Goal: Task Accomplishment & Management: Complete application form

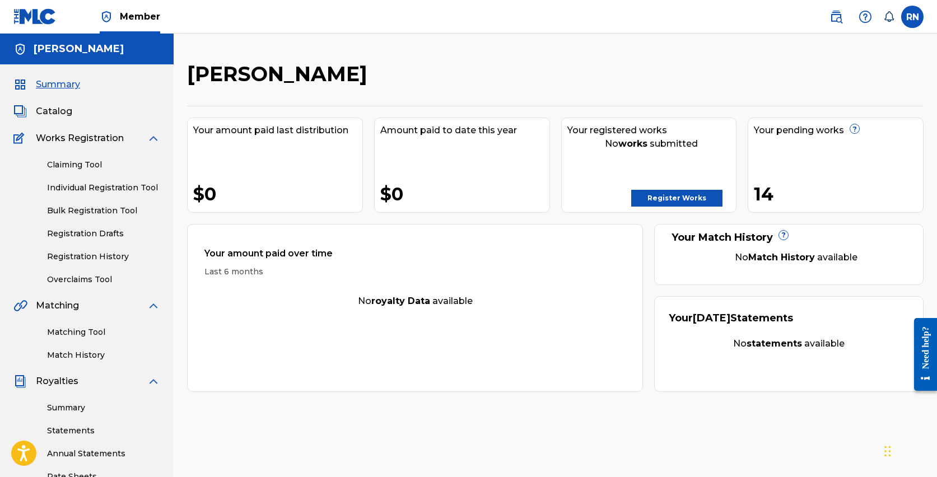
click at [109, 189] on link "Individual Registration Tool" at bounding box center [103, 188] width 113 height 12
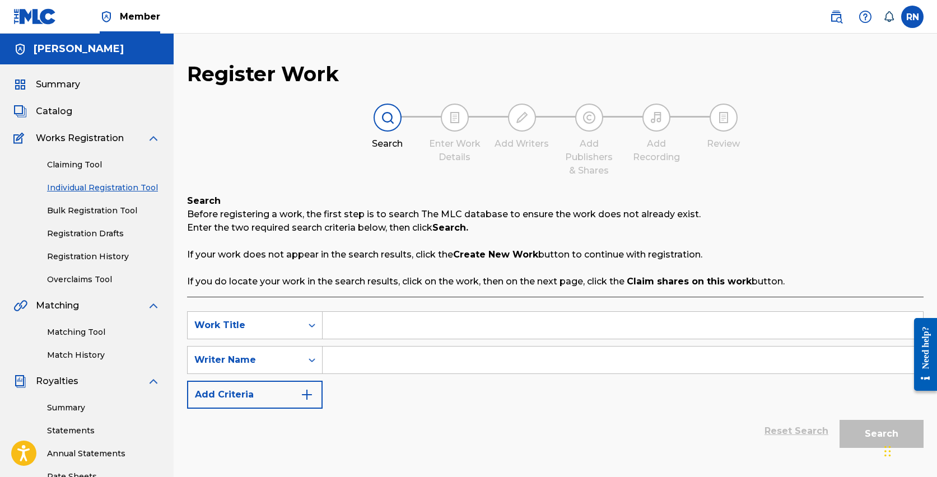
click at [351, 328] on input "Search Form" at bounding box center [623, 325] width 600 height 27
type input "The Credential Cartel"
click at [375, 365] on input "Search Form" at bounding box center [623, 360] width 600 height 27
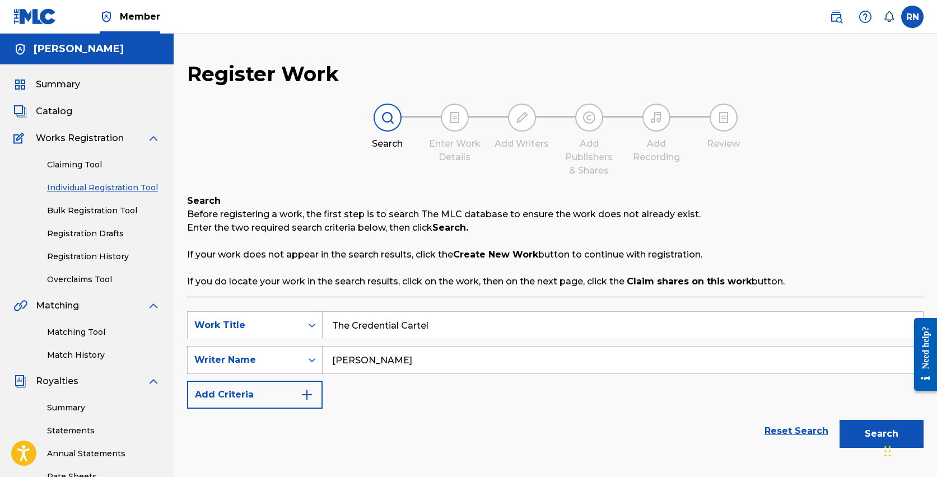
type input "[PERSON_NAME]"
click at [272, 392] on button "Add Criteria" at bounding box center [255, 395] width 136 height 28
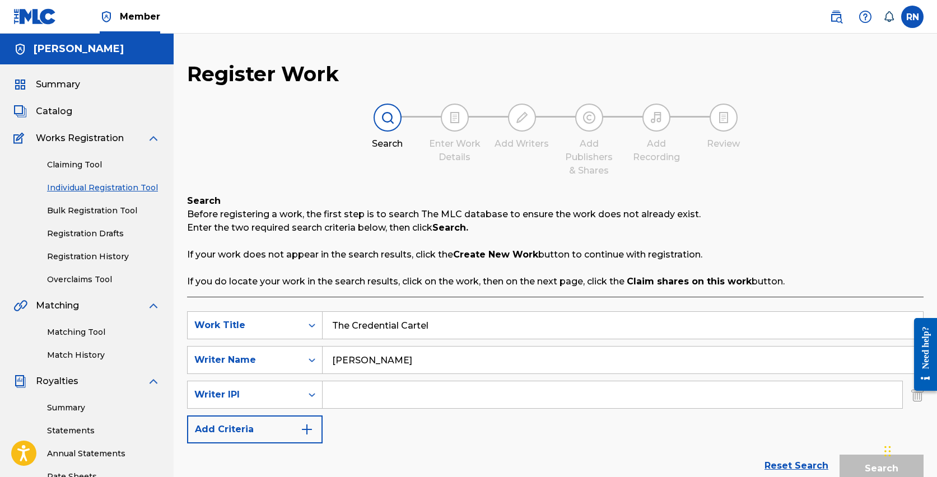
click at [345, 394] on input "Search Form" at bounding box center [613, 394] width 580 height 27
type input "1022750798"
click at [295, 428] on button "Add Criteria" at bounding box center [255, 429] width 136 height 28
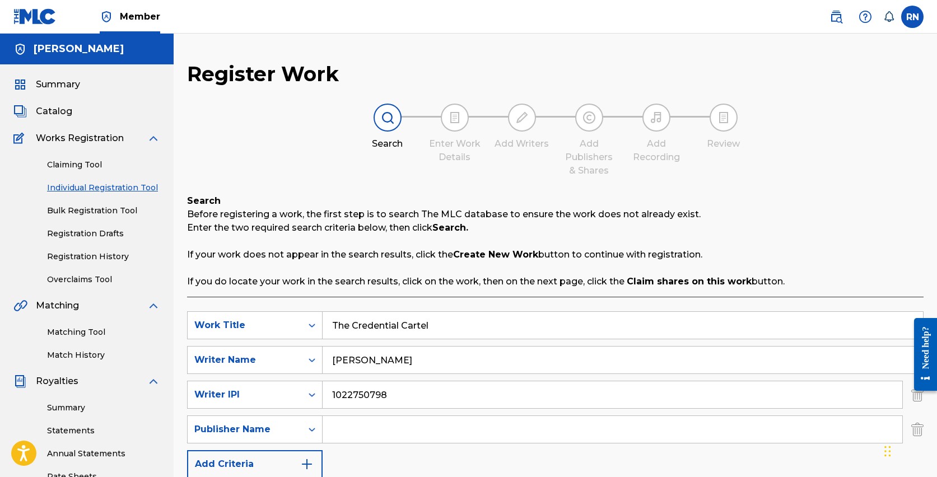
click at [353, 437] on input "Search Form" at bounding box center [613, 429] width 580 height 27
type input "[PERSON_NAME]"
click at [307, 464] on img "Search Form" at bounding box center [306, 463] width 13 height 13
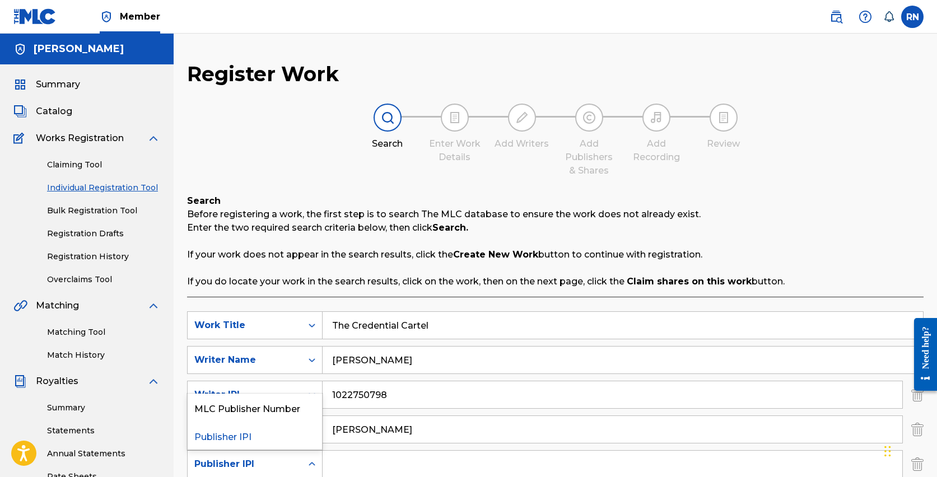
click at [297, 465] on div "Publisher IPI" at bounding box center [245, 464] width 114 height 21
click at [260, 436] on div "Publisher IPI" at bounding box center [255, 436] width 134 height 28
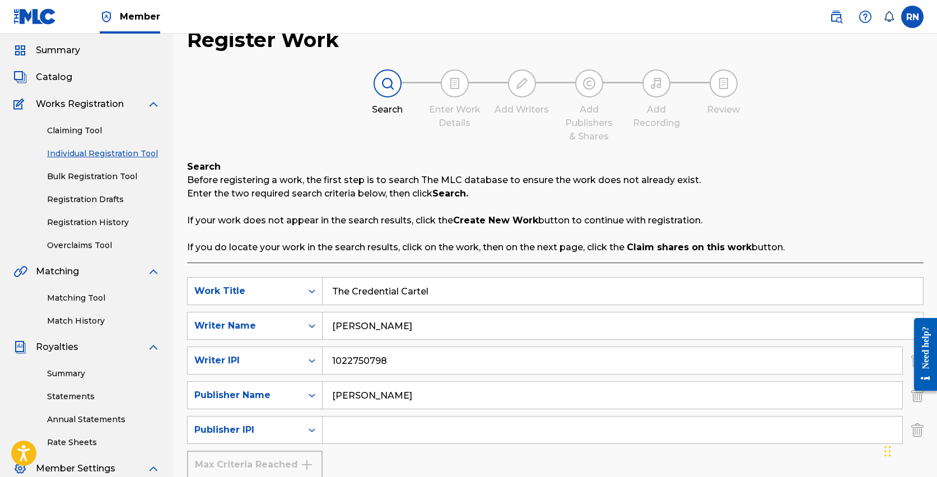
scroll to position [41, 0]
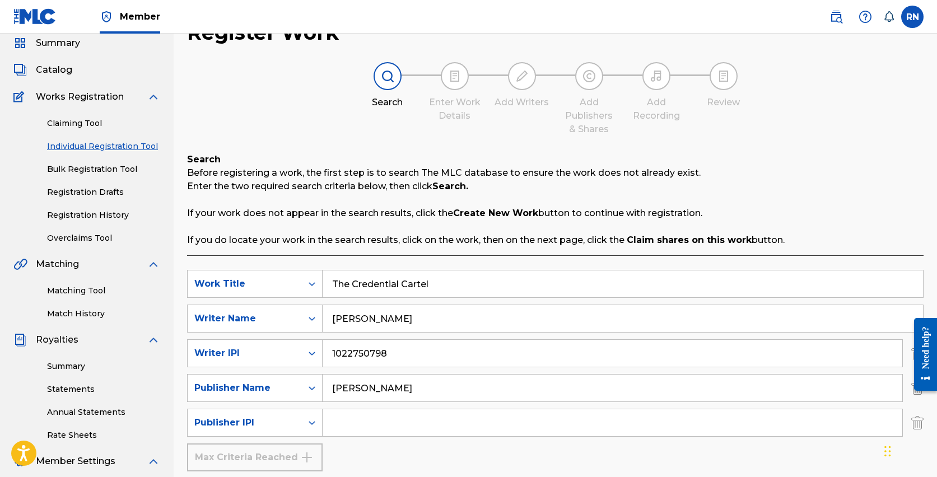
click at [381, 412] on input "Search Form" at bounding box center [613, 422] width 580 height 27
type input "1022750600"
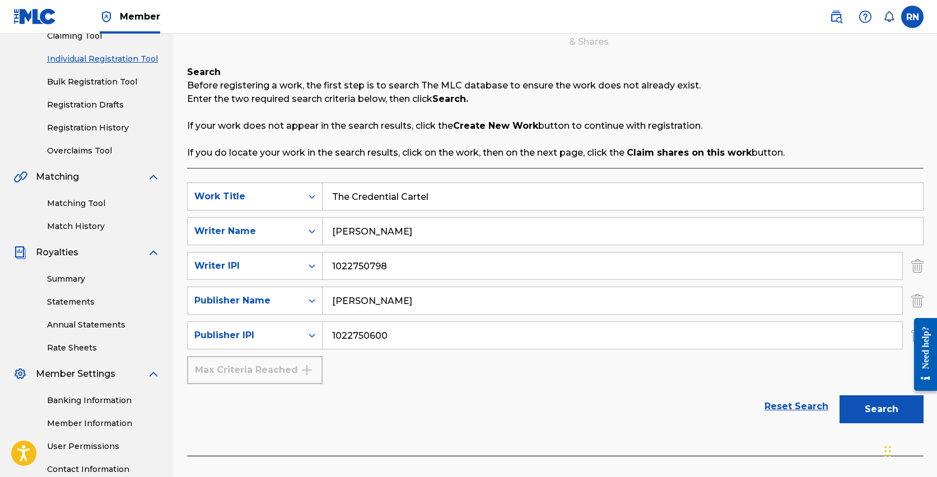
scroll to position [217, 0]
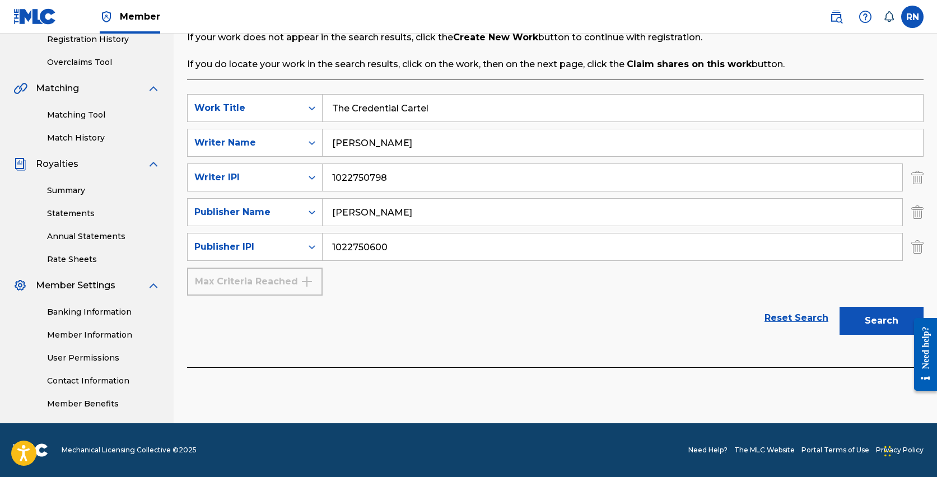
click at [878, 322] on button "Search" at bounding box center [881, 321] width 84 height 28
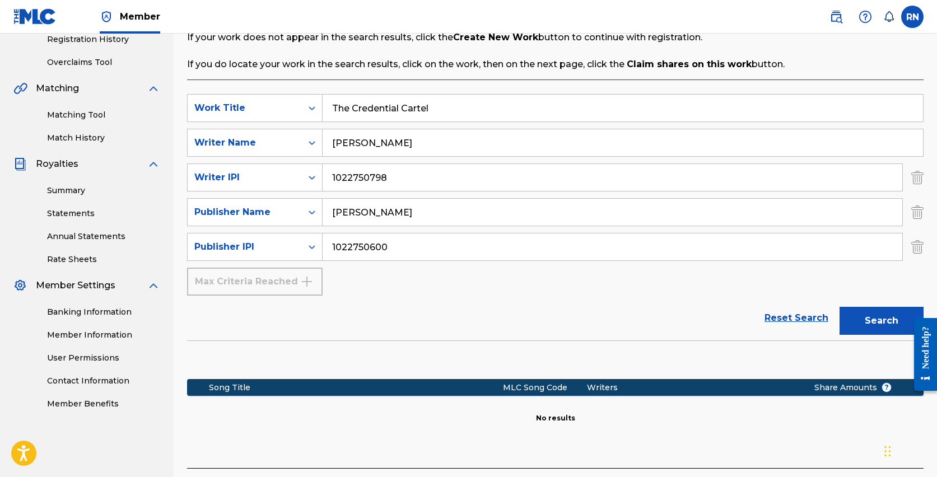
click at [865, 314] on button "Search" at bounding box center [881, 321] width 84 height 28
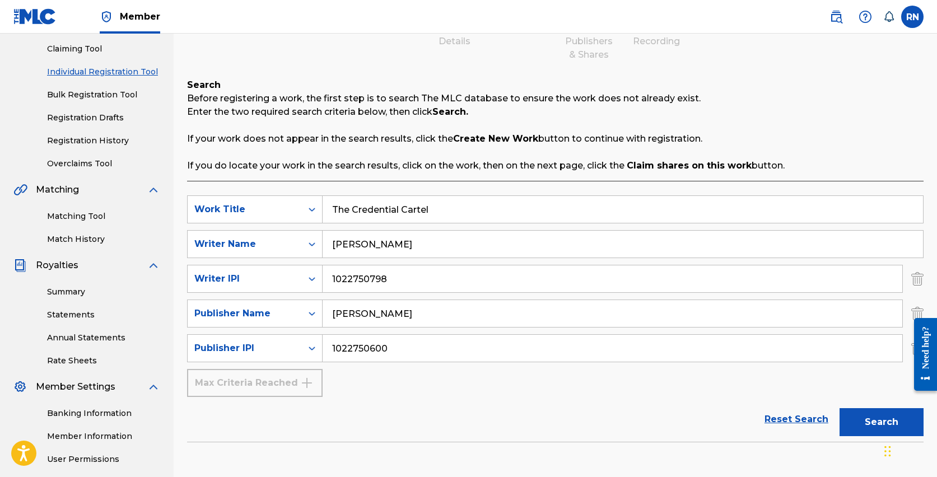
scroll to position [87, 0]
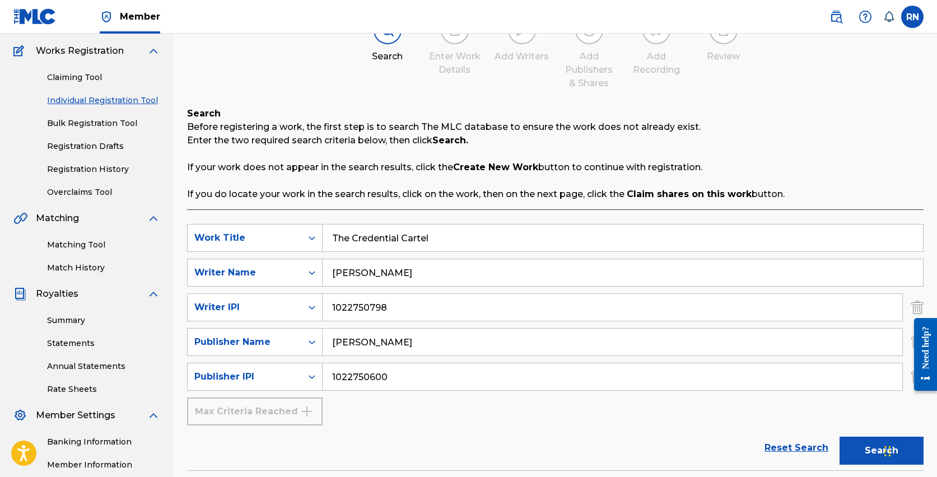
click at [111, 101] on link "Individual Registration Tool" at bounding box center [103, 101] width 113 height 12
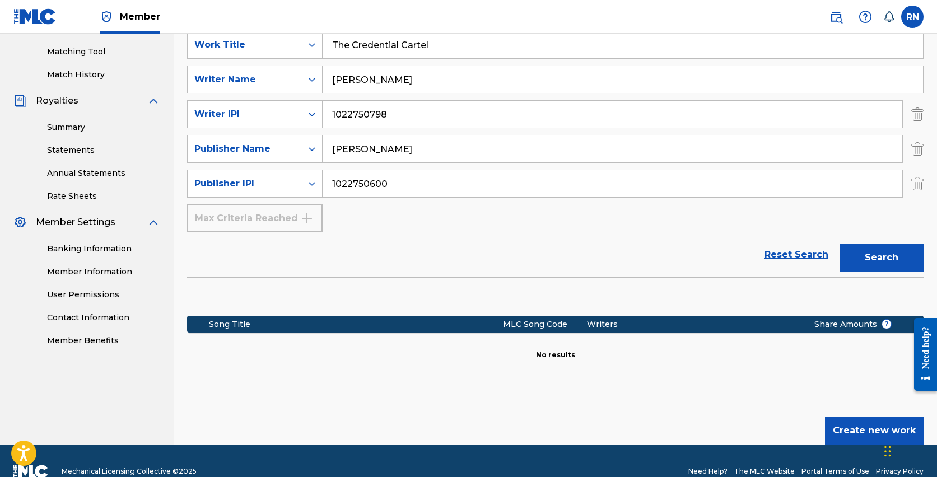
scroll to position [302, 0]
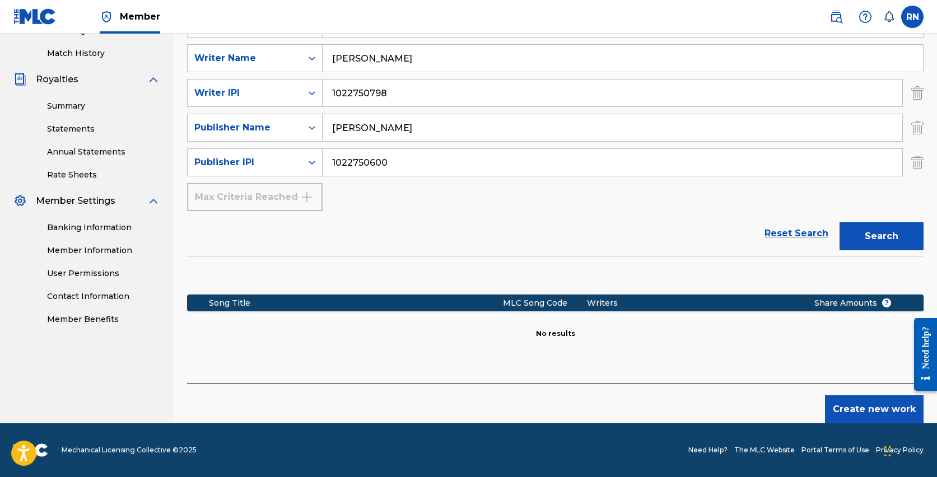
click at [848, 405] on button "Create new work" at bounding box center [874, 409] width 99 height 28
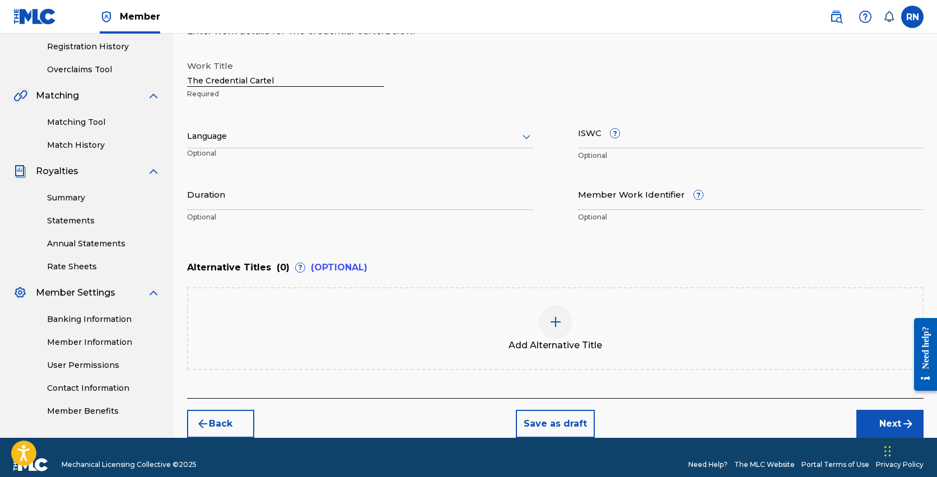
scroll to position [179, 0]
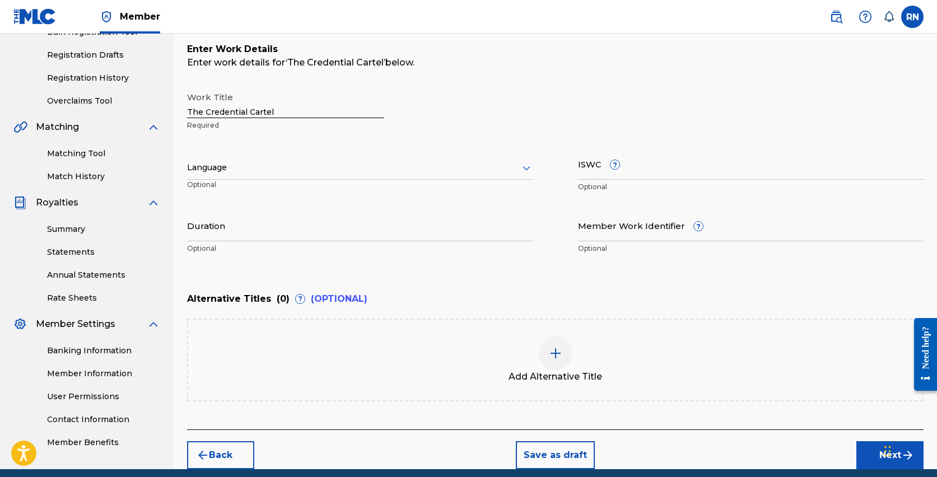
click at [243, 166] on div at bounding box center [360, 168] width 346 height 14
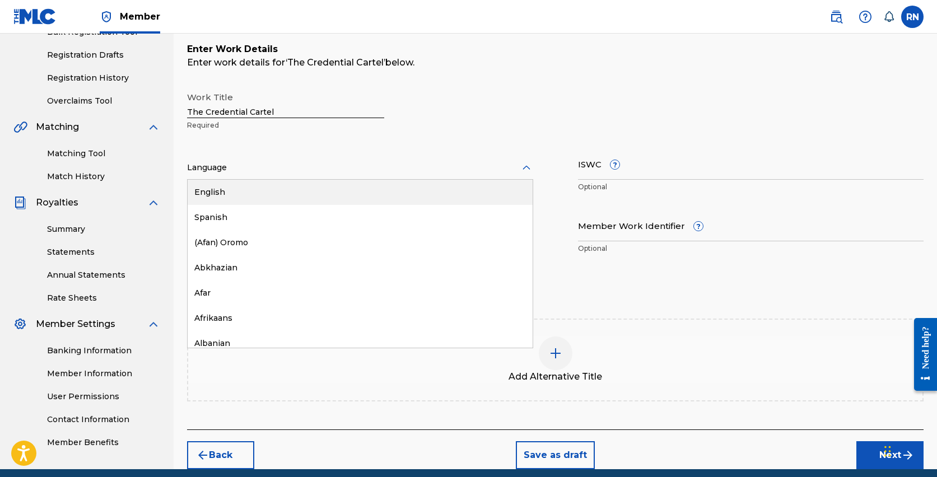
click at [218, 189] on div "English" at bounding box center [360, 192] width 345 height 25
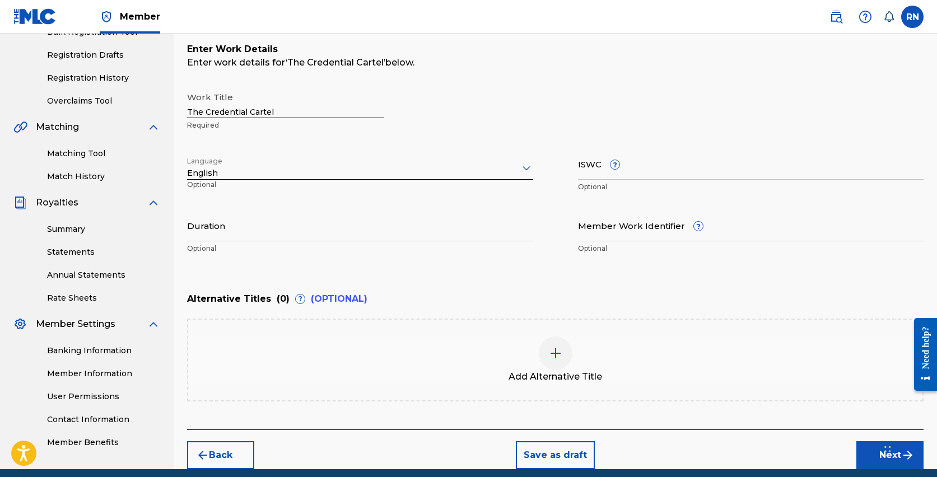
click at [227, 234] on input "Duration" at bounding box center [360, 225] width 346 height 32
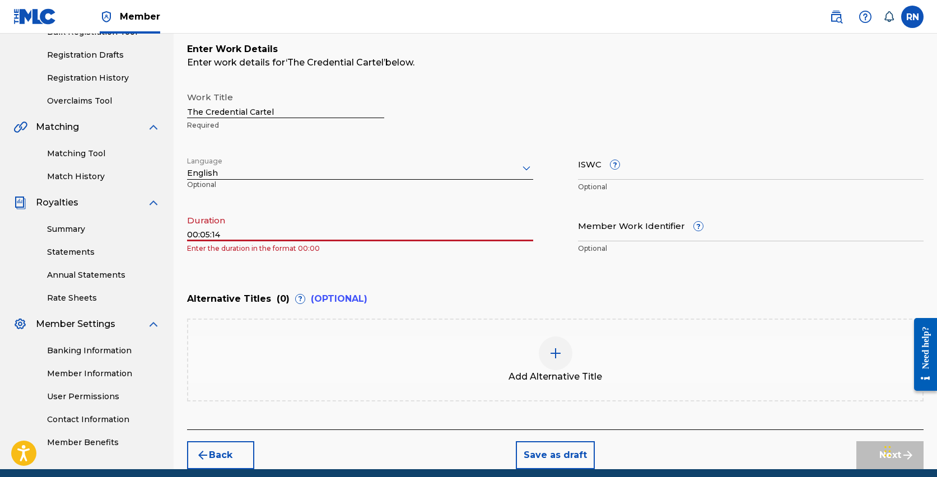
drag, startPoint x: 199, startPoint y: 235, endPoint x: 165, endPoint y: 239, distance: 33.8
click at [165, 239] on main "[PERSON_NAME] Summary Catalog Works Registration Claiming Tool Individual Regis…" at bounding box center [468, 162] width 937 height 614
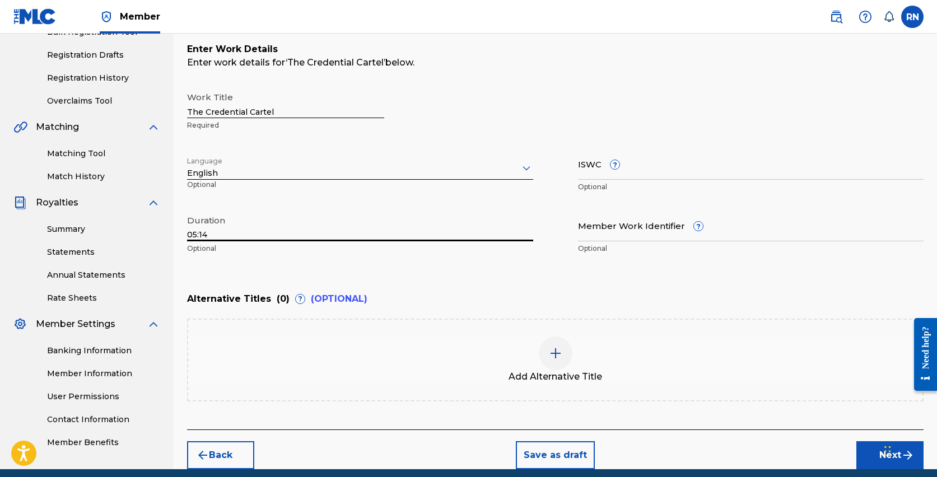
type input "05:14"
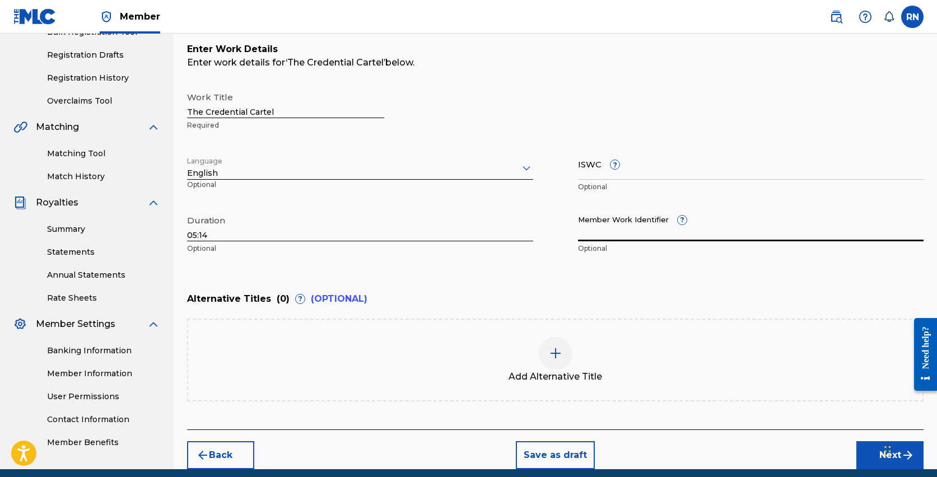
click at [610, 232] on input "Member Work Identifier ?" at bounding box center [751, 225] width 346 height 32
paste input "931680704"
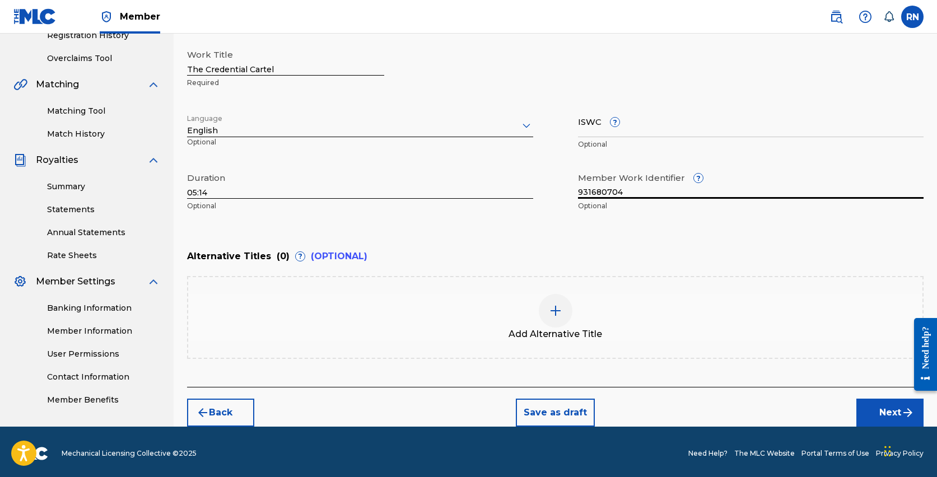
scroll to position [224, 0]
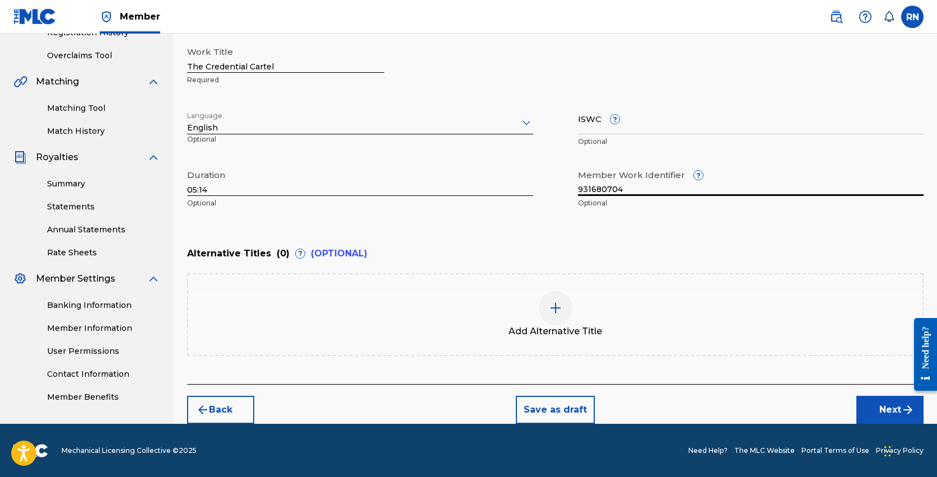
type input "931680704"
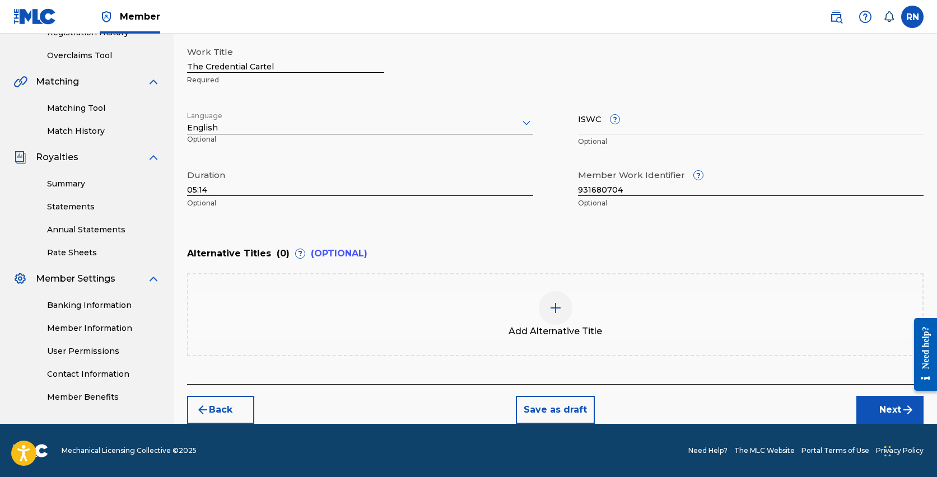
click at [894, 405] on button "Next" at bounding box center [889, 410] width 67 height 28
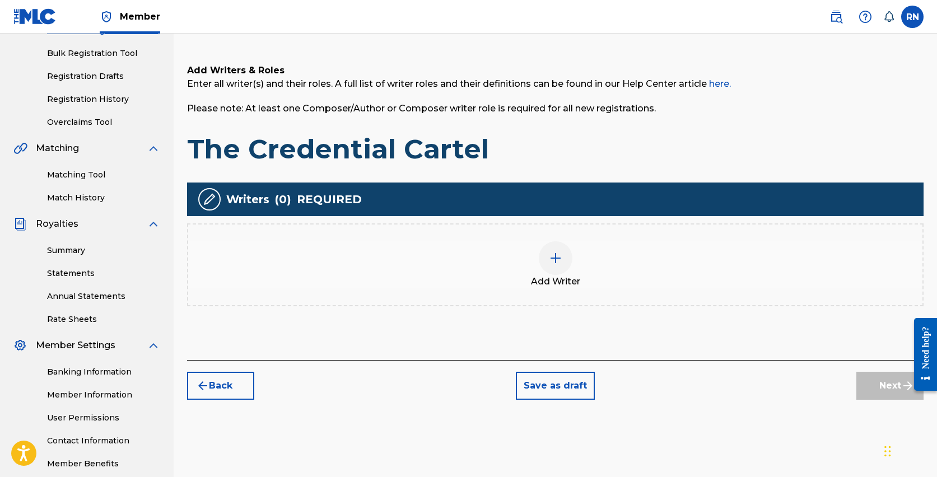
scroll to position [165, 0]
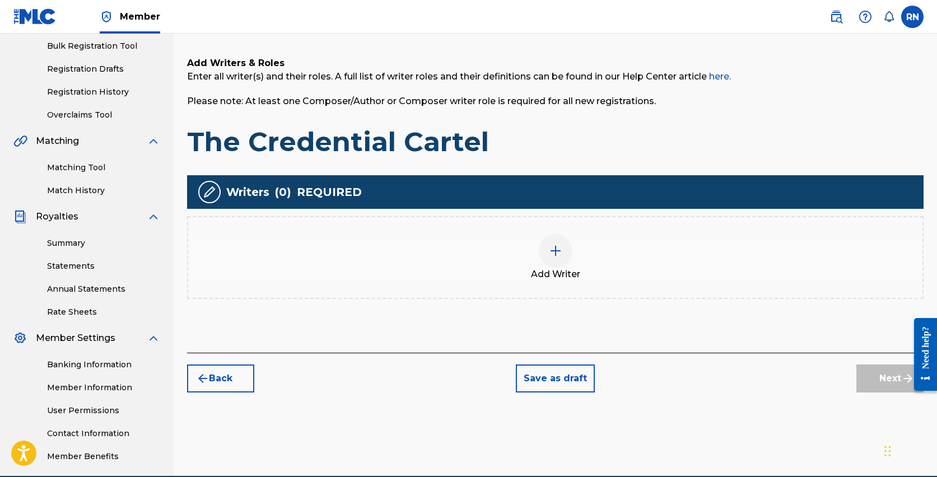
click at [557, 253] on img at bounding box center [555, 250] width 13 height 13
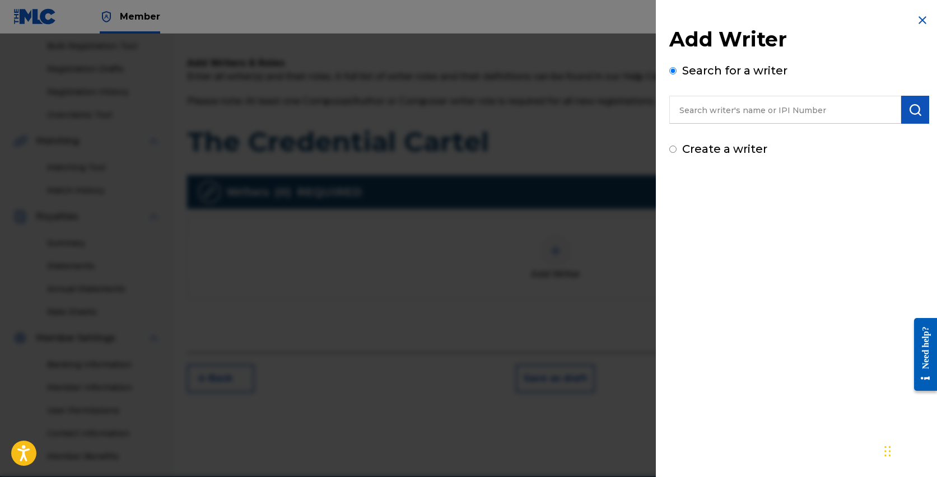
click at [731, 106] on input "text" at bounding box center [785, 110] width 232 height 28
type input "[PERSON_NAME]"
click at [913, 105] on img "submit" at bounding box center [914, 109] width 13 height 13
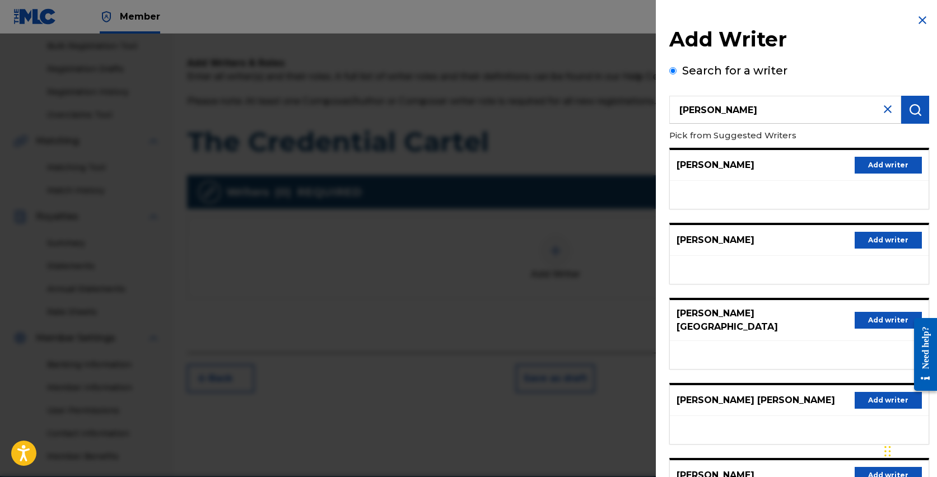
scroll to position [103, 0]
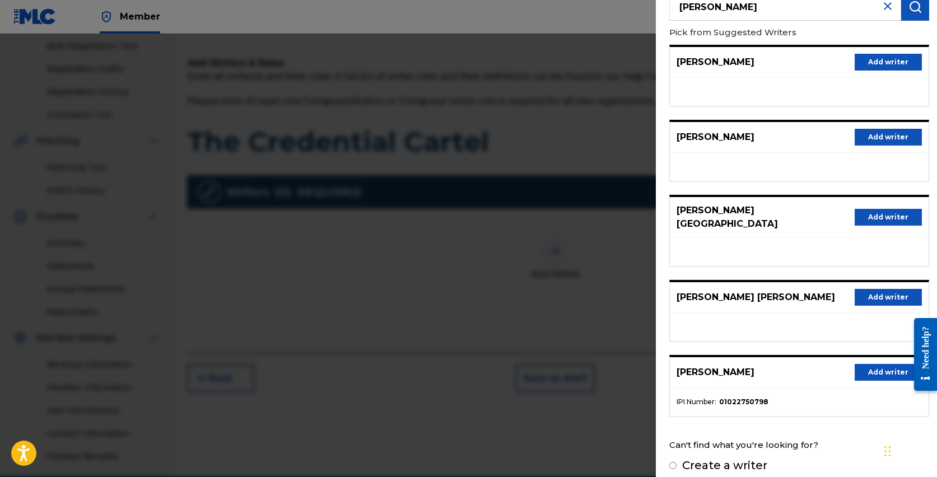
click at [872, 364] on button "Add writer" at bounding box center [887, 372] width 67 height 17
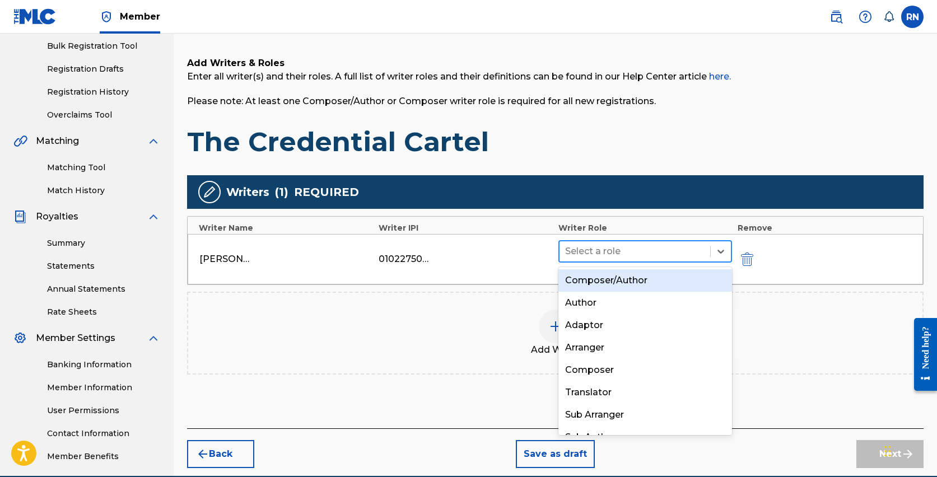
click at [620, 252] on div at bounding box center [634, 252] width 139 height 16
click at [620, 282] on div "Composer/Author" at bounding box center [645, 280] width 174 height 22
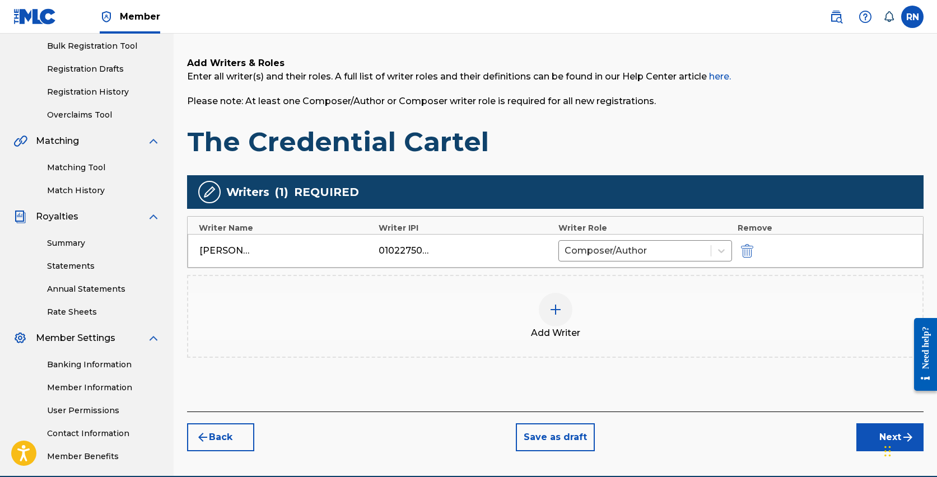
click at [879, 441] on button "Next" at bounding box center [889, 437] width 67 height 28
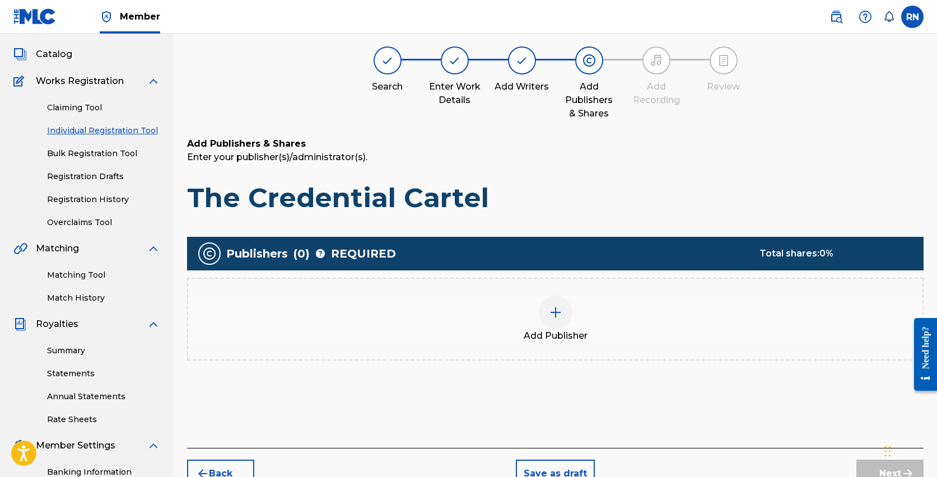
scroll to position [50, 0]
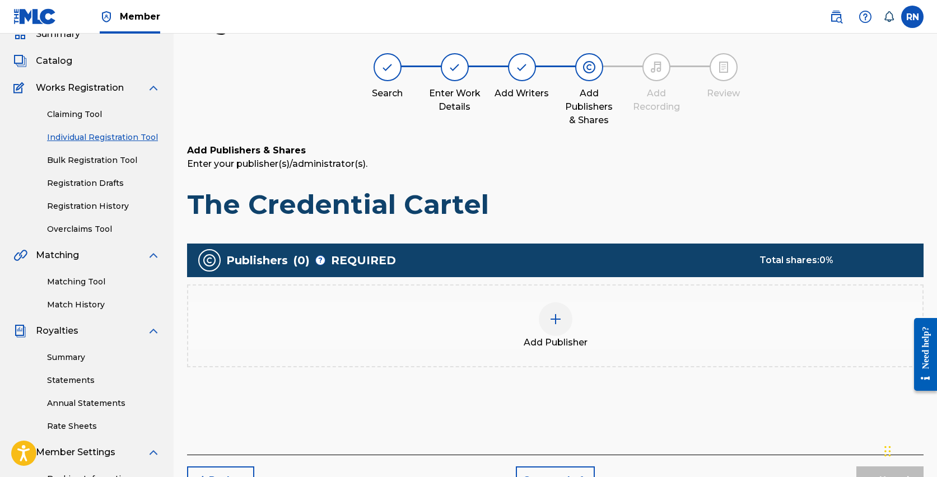
click at [553, 323] on img at bounding box center [555, 318] width 13 height 13
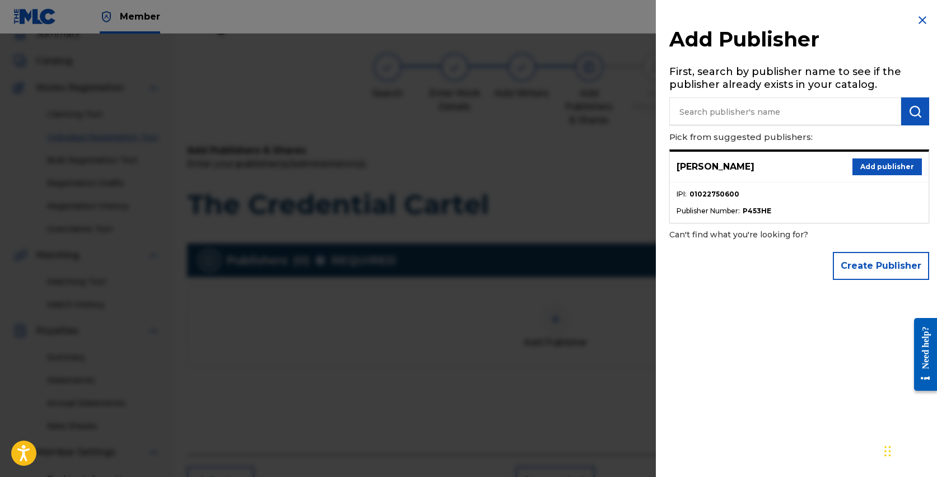
click at [853, 163] on button "Add publisher" at bounding box center [886, 166] width 69 height 17
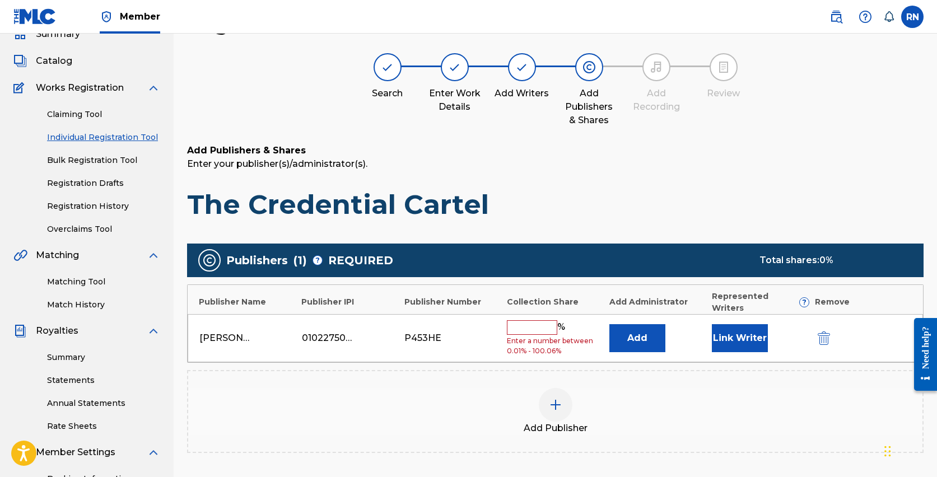
click at [508, 320] on input "text" at bounding box center [532, 327] width 50 height 15
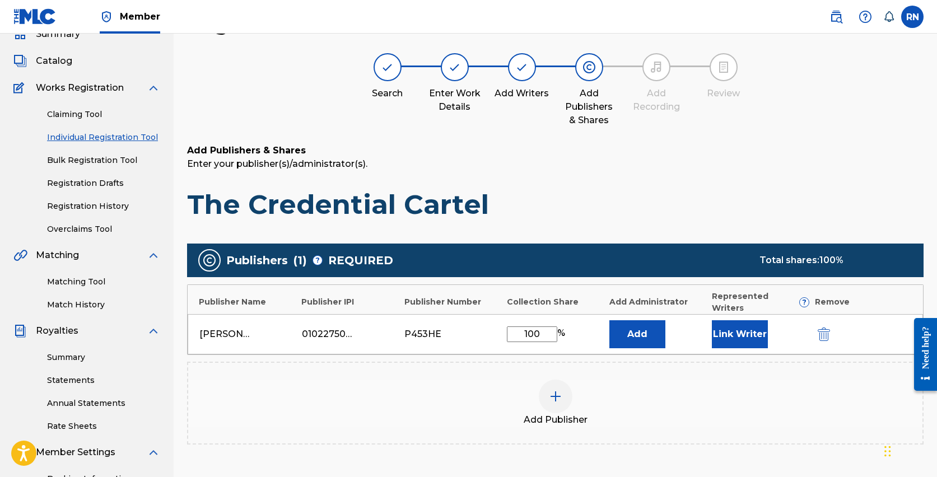
type input "100"
click at [738, 320] on button "Link Writer" at bounding box center [740, 334] width 56 height 28
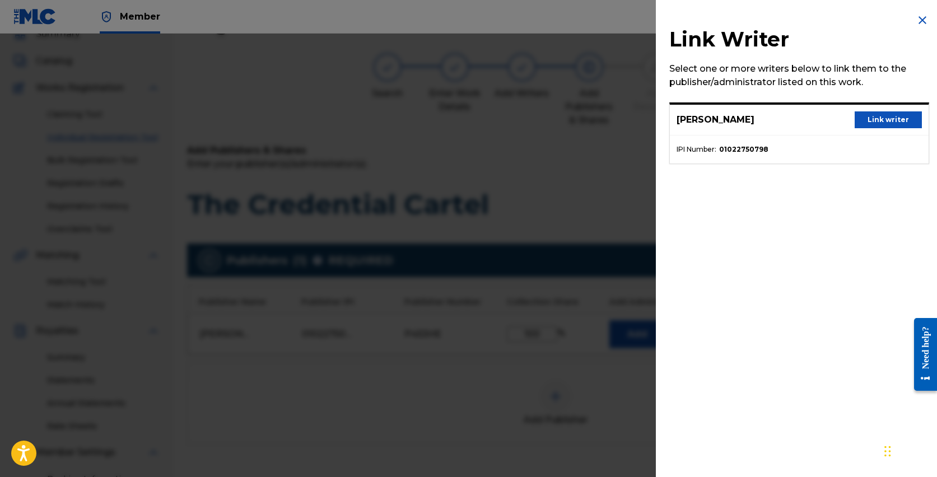
click at [882, 115] on button "Link writer" at bounding box center [887, 119] width 67 height 17
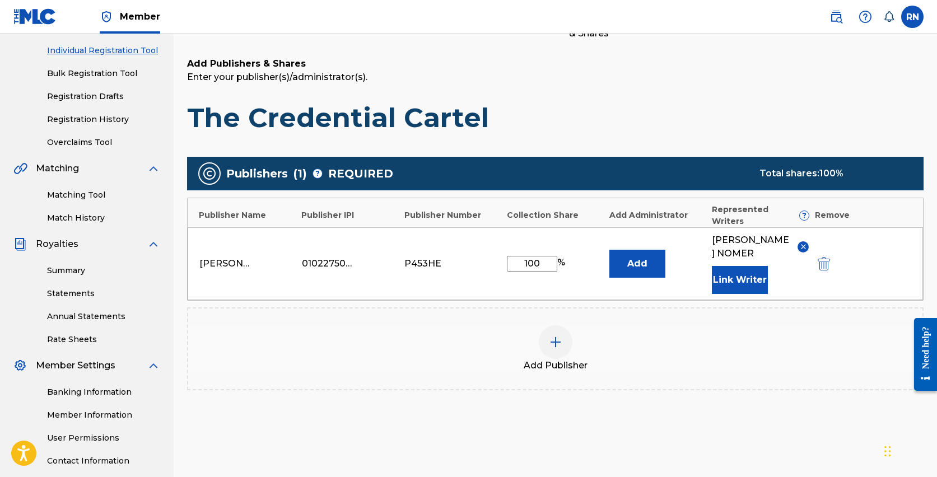
scroll to position [219, 0]
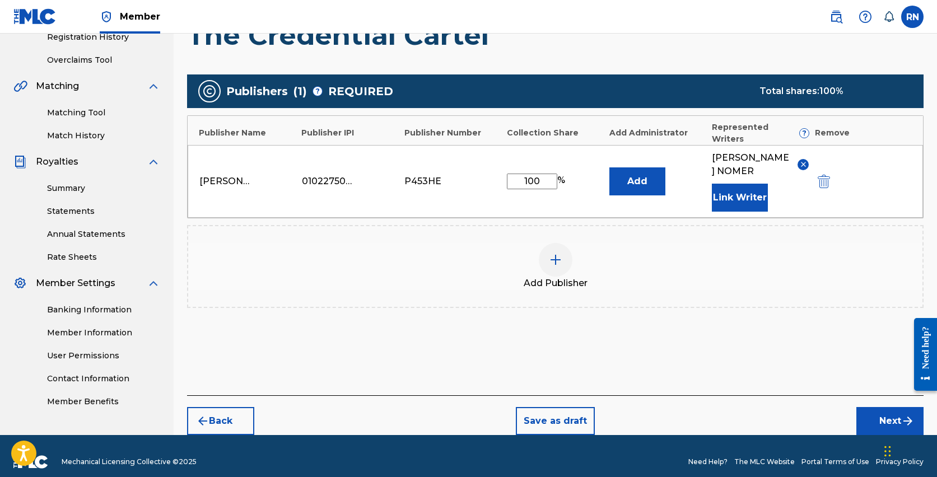
click at [891, 413] on button "Next" at bounding box center [889, 421] width 67 height 28
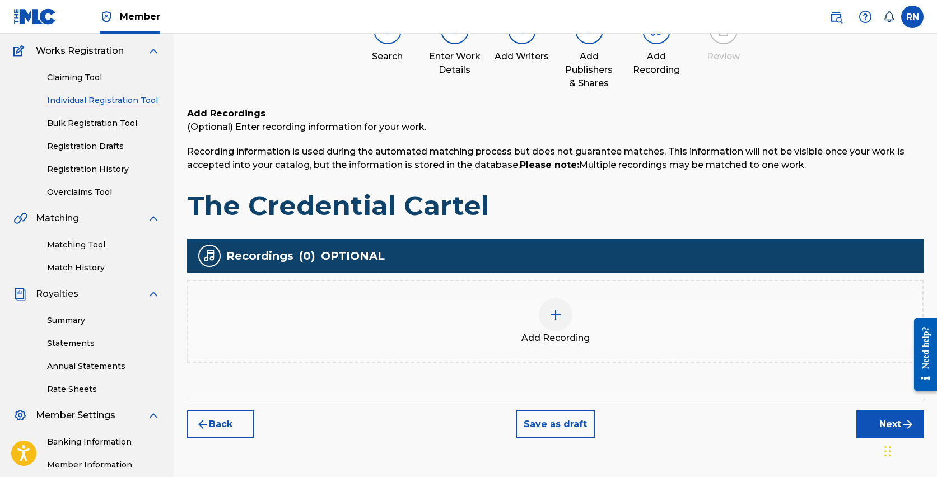
scroll to position [153, 0]
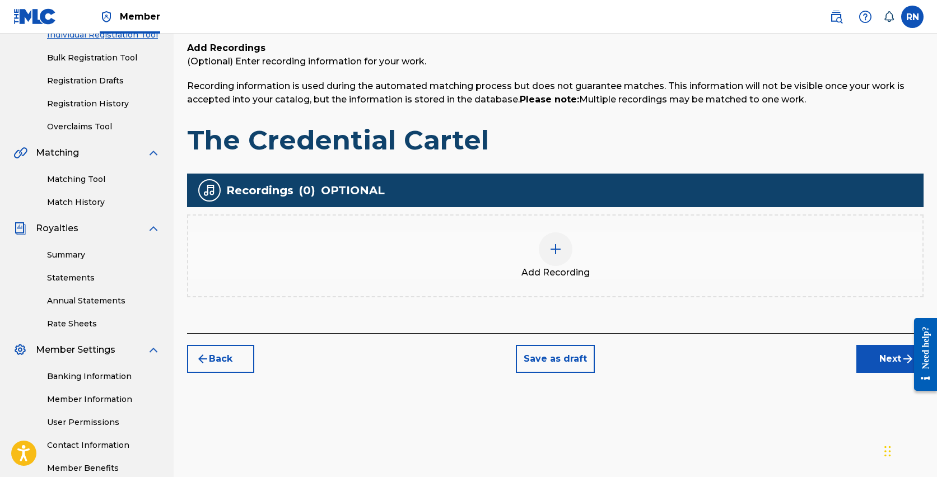
click at [555, 255] on div at bounding box center [556, 249] width 34 height 34
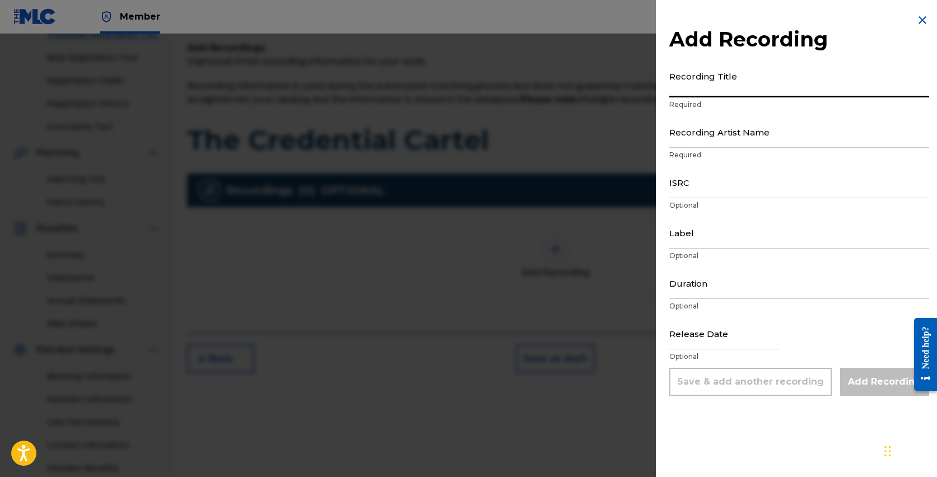
click at [716, 87] on input "Recording Title" at bounding box center [799, 82] width 260 height 32
type input "The Credential Cartel"
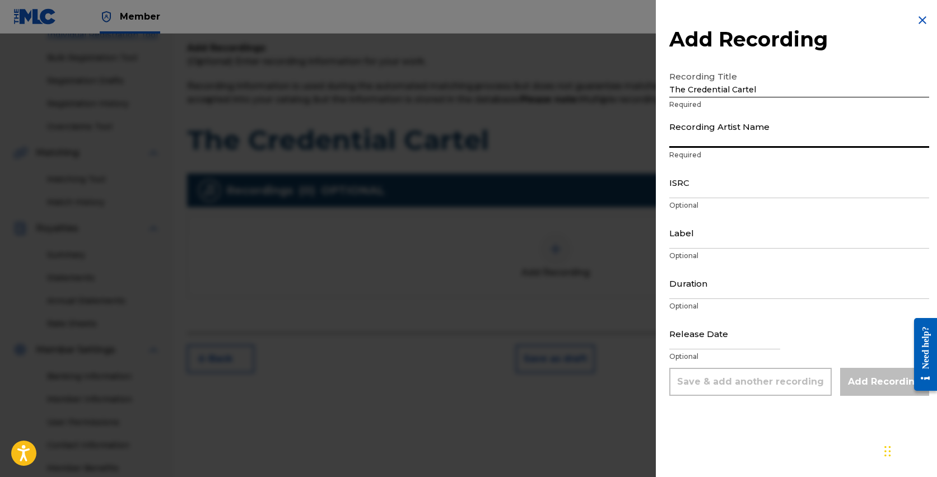
click at [722, 135] on input "Recording Artist Name" at bounding box center [799, 132] width 260 height 32
type input "[PERSON_NAME]"
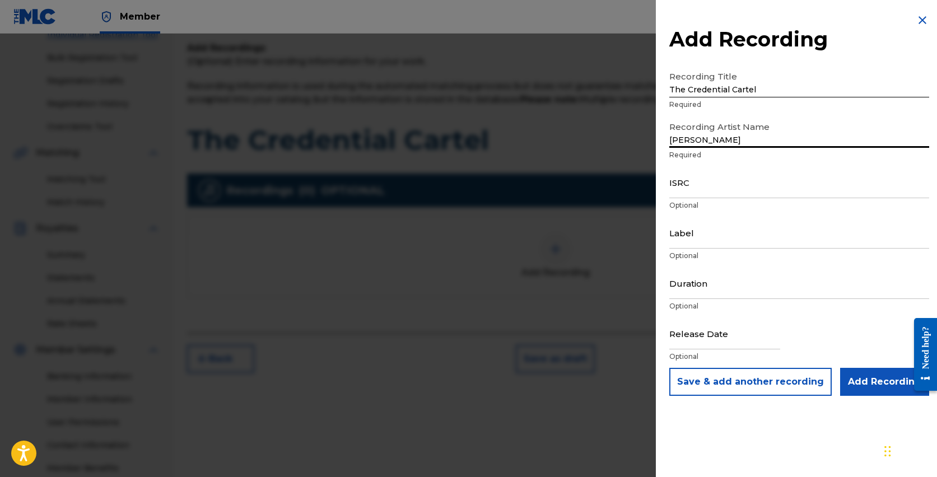
click at [697, 190] on input "ISRC" at bounding box center [799, 182] width 260 height 32
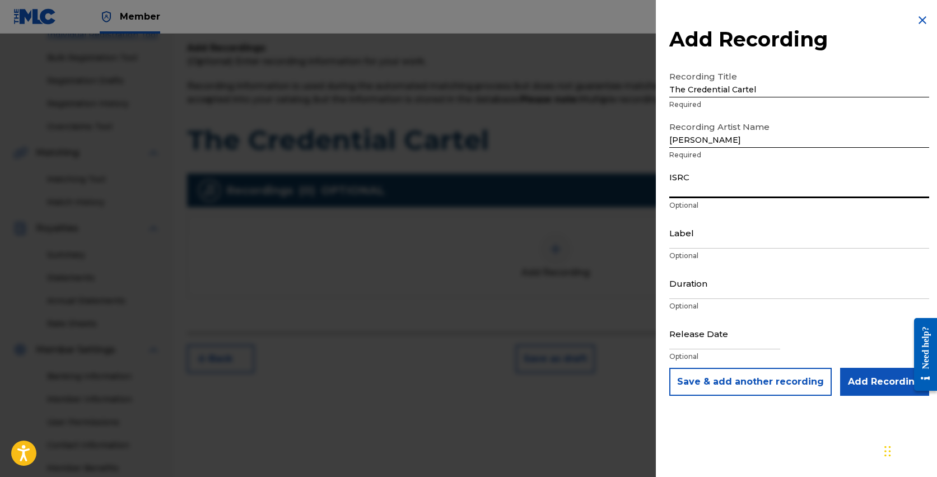
click at [697, 190] on input "ISRC" at bounding box center [799, 182] width 260 height 32
paste input "QT5AM2580704"
type input "QT5AM2580704"
click at [705, 237] on input "Label" at bounding box center [799, 233] width 260 height 32
type input "[PERSON_NAME] Music"
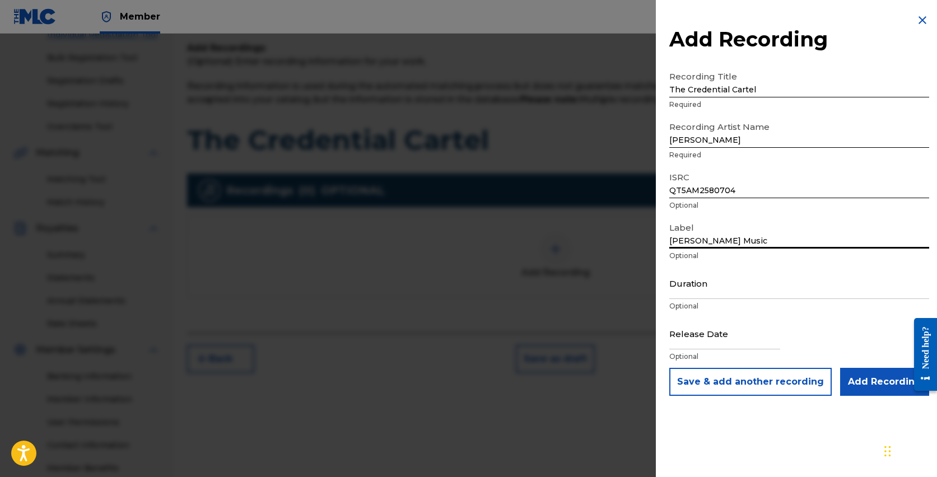
click at [700, 292] on input "Duration" at bounding box center [799, 283] width 260 height 32
type input "05:14"
select select "7"
select select "2025"
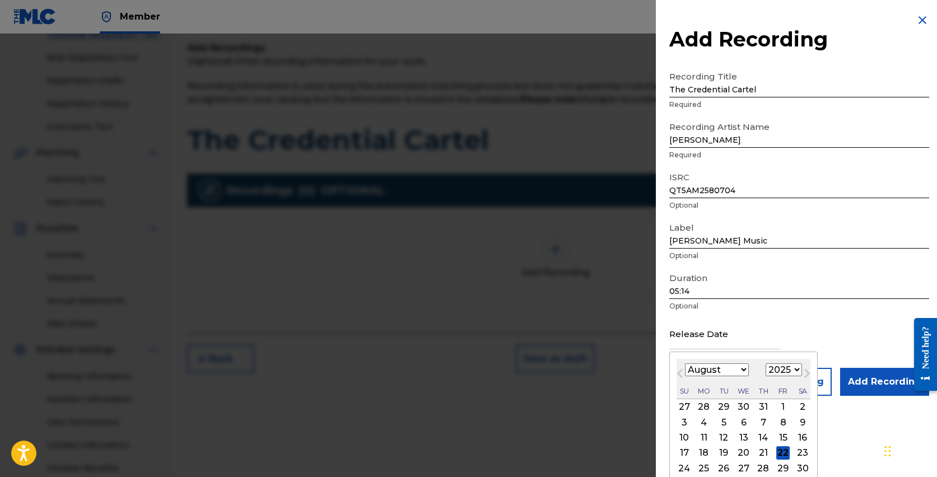
click at [704, 347] on input "text" at bounding box center [724, 333] width 111 height 32
click at [779, 451] on div "22" at bounding box center [782, 452] width 13 height 13
type input "[DATE]"
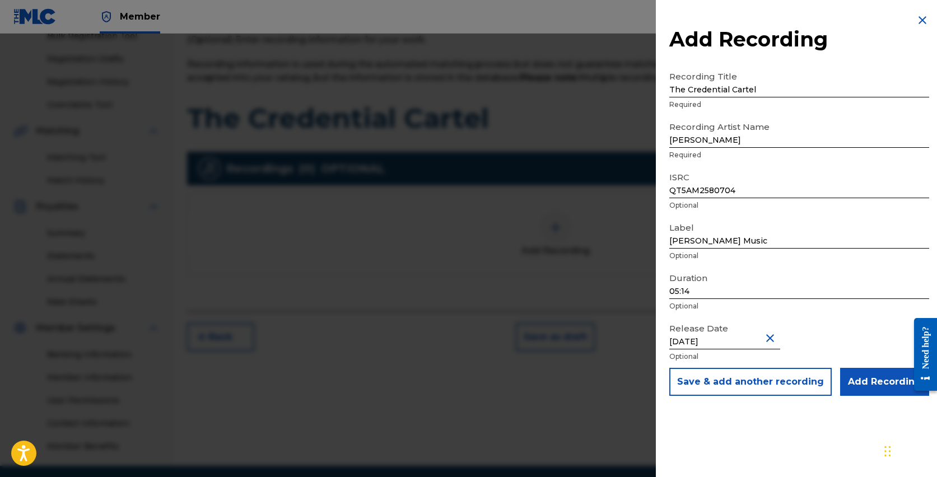
scroll to position [182, 0]
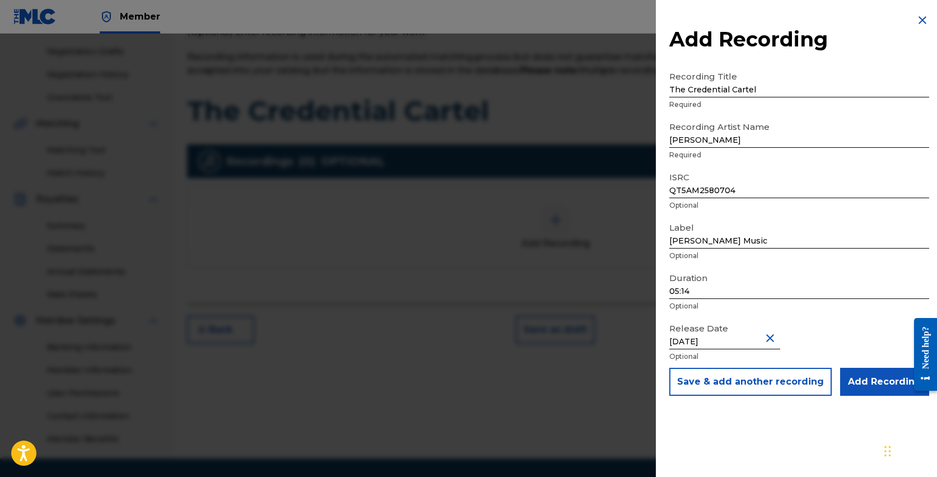
click at [872, 382] on input "Add Recording" at bounding box center [884, 382] width 89 height 28
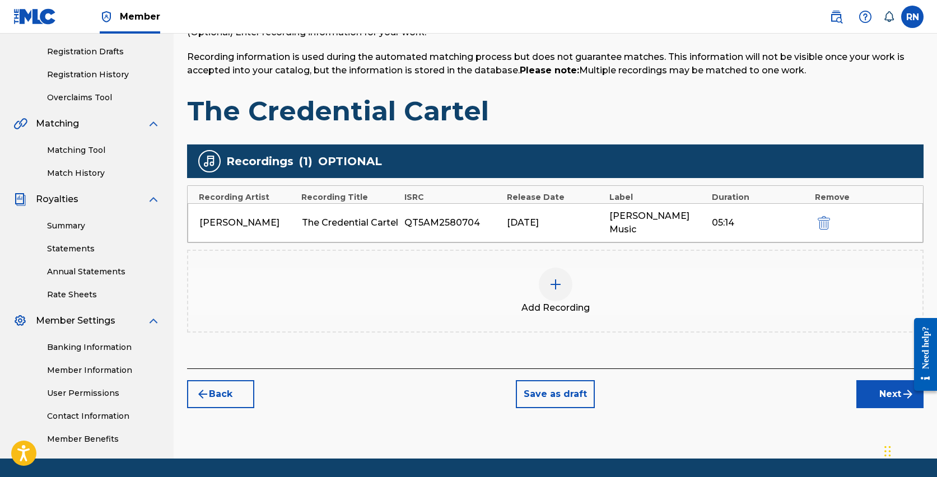
click at [880, 380] on button "Next" at bounding box center [889, 394] width 67 height 28
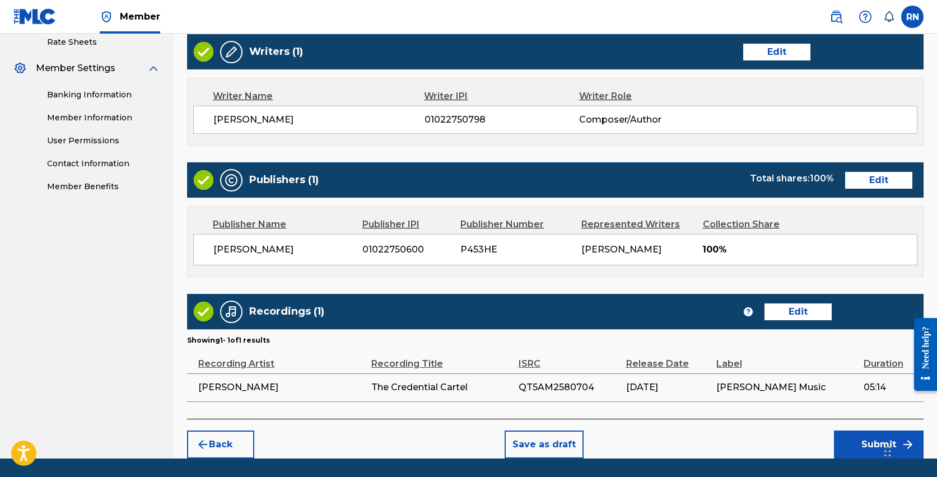
scroll to position [469, 0]
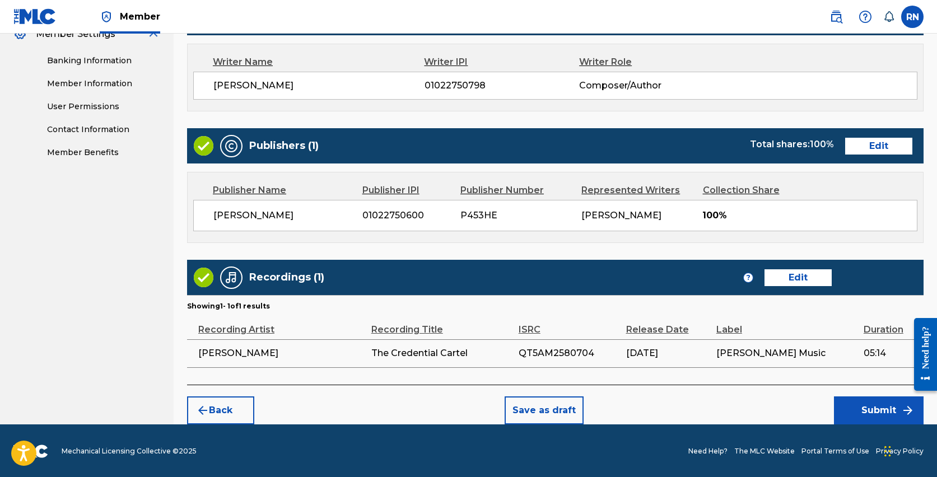
click at [858, 409] on button "Submit" at bounding box center [879, 410] width 90 height 28
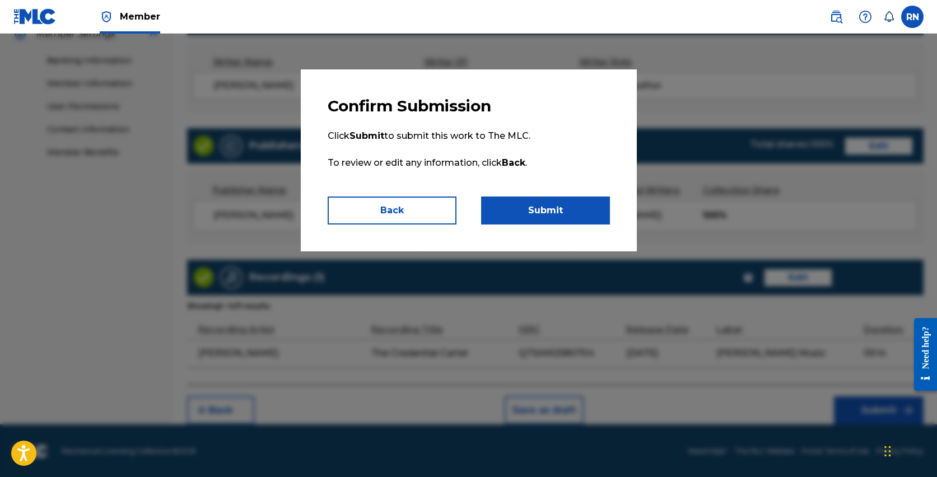
click at [552, 208] on button "Submit" at bounding box center [545, 211] width 129 height 28
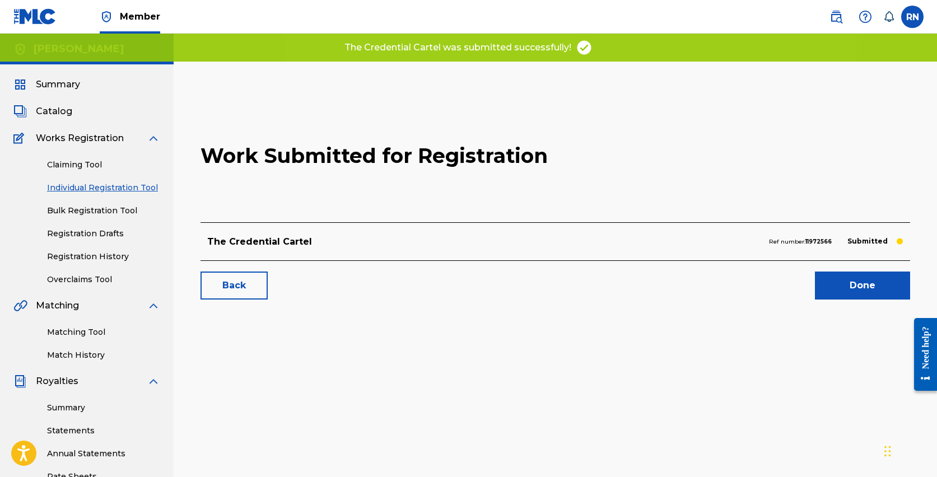
click at [840, 285] on link "Done" at bounding box center [862, 286] width 95 height 28
